Goal: Navigation & Orientation: Find specific page/section

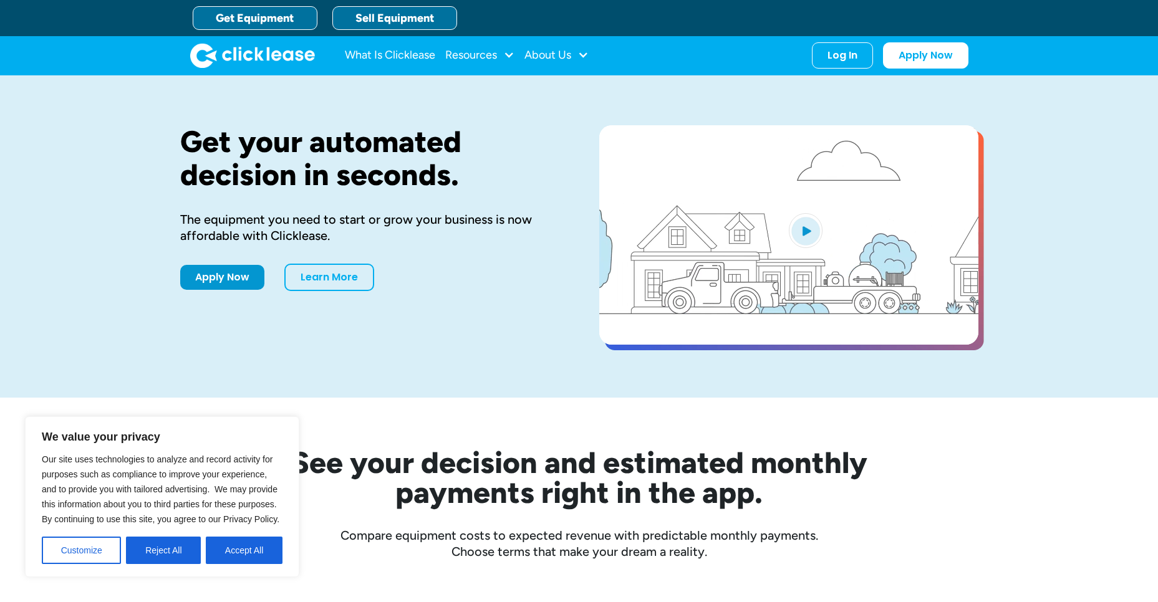
click at [424, 16] on link "Sell Equipment" at bounding box center [394, 18] width 125 height 24
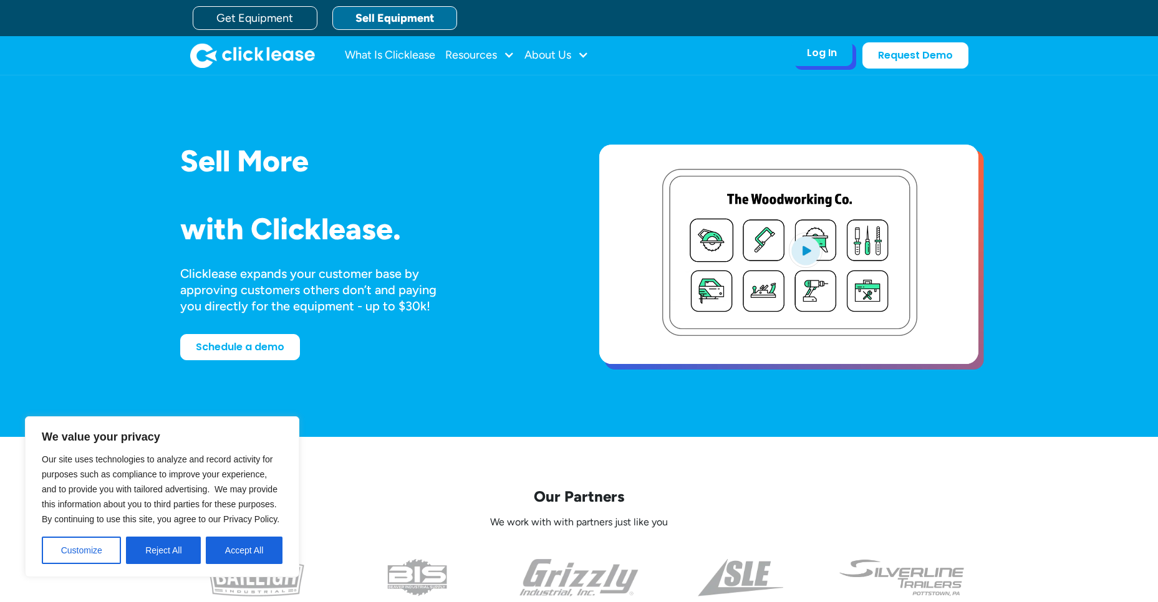
click at [844, 59] on div "Log In Account login I use Clicklease to get my equipment Partner Portal I offe…" at bounding box center [821, 53] width 61 height 26
click at [828, 57] on div "Log In" at bounding box center [822, 53] width 30 height 12
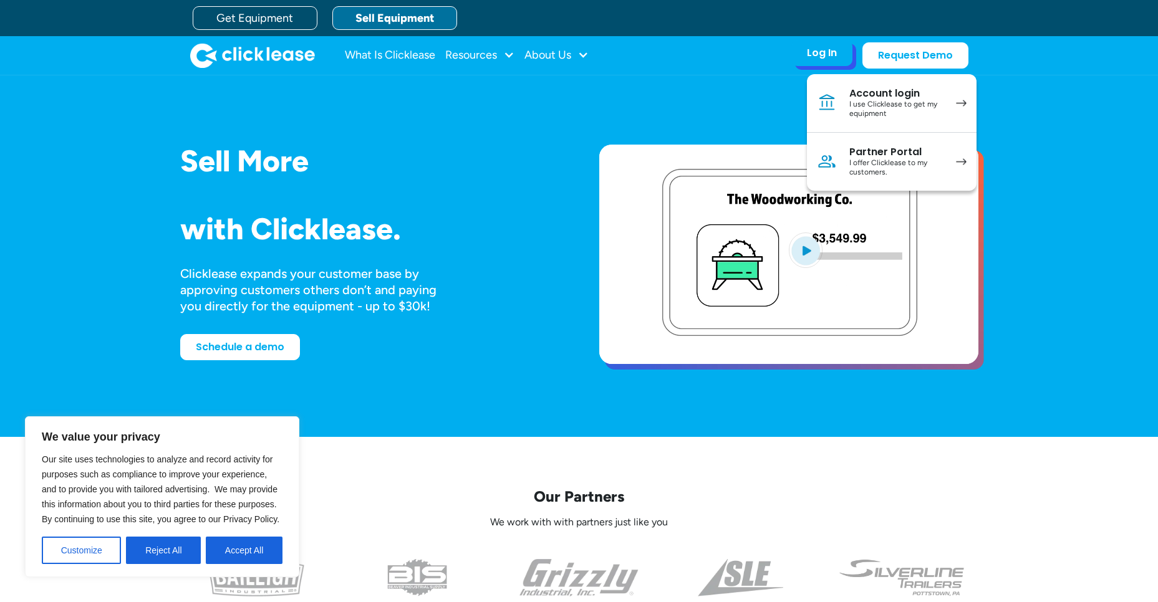
click at [868, 103] on div "I use Clicklease to get my equipment" at bounding box center [896, 109] width 94 height 19
